Goal: Information Seeking & Learning: Get advice/opinions

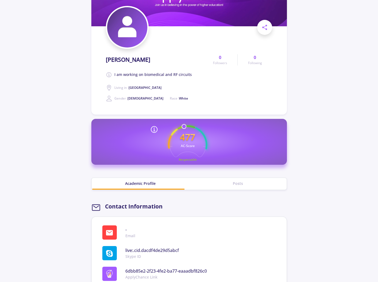
scroll to position [27, 0]
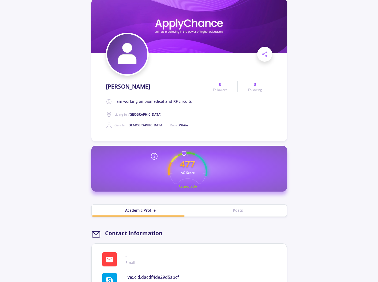
click at [179, 100] on span "I am working on biomedical and RF circuits" at bounding box center [152, 101] width 77 height 6
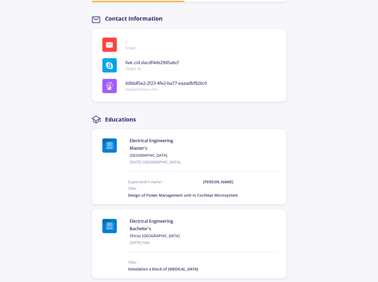
scroll to position [268, 0]
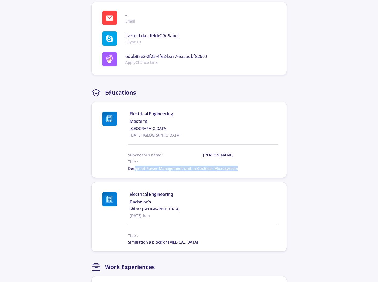
drag, startPoint x: 135, startPoint y: 166, endPoint x: 250, endPoint y: 176, distance: 115.6
click at [250, 176] on section "Electrical Engineering Master's Amirkabir University of Technology 2022-03-08 I…" at bounding box center [189, 140] width 196 height 76
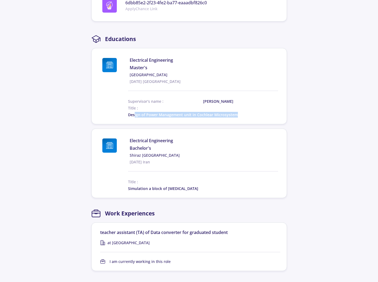
scroll to position [214, 0]
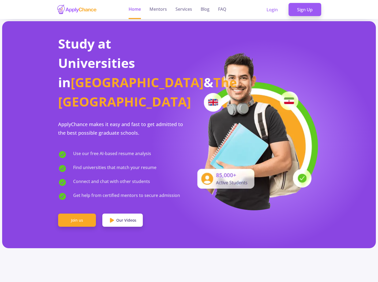
drag, startPoint x: 76, startPoint y: 133, endPoint x: 163, endPoint y: 138, distance: 87.2
click at [163, 150] on div "Use our free AI-based resume analysis" at bounding box center [123, 154] width 131 height 9
click at [155, 11] on link "Mentors" at bounding box center [158, 9] width 17 height 19
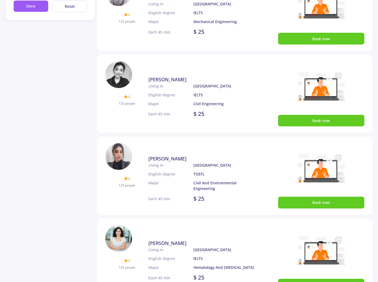
scroll to position [62, 0]
